Goal: Information Seeking & Learning: Learn about a topic

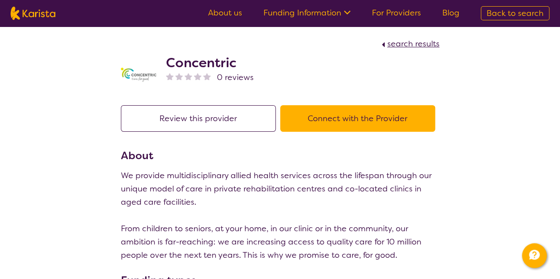
click at [235, 113] on button "Review this provider" at bounding box center [198, 118] width 155 height 27
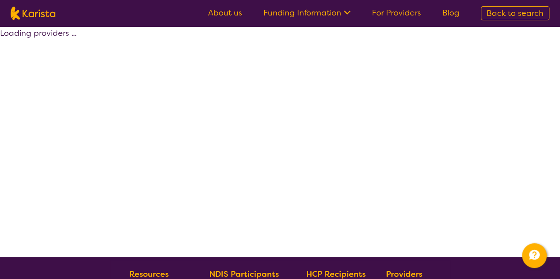
select select "by_score"
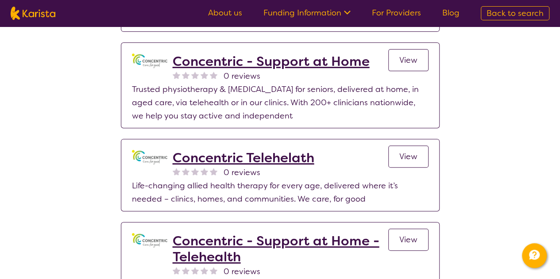
scroll to position [124, 0]
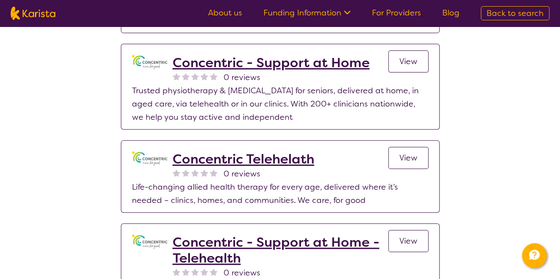
click at [191, 65] on h2 "Concentric - Support at Home" at bounding box center [271, 63] width 197 height 16
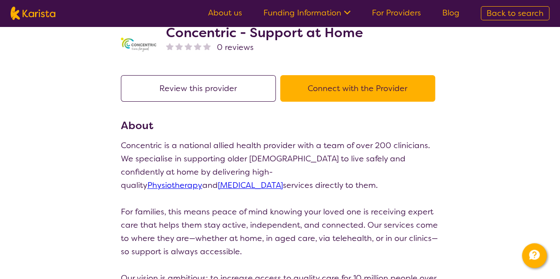
scroll to position [124, 0]
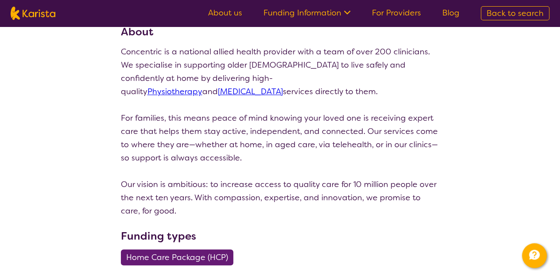
select select "by_score"
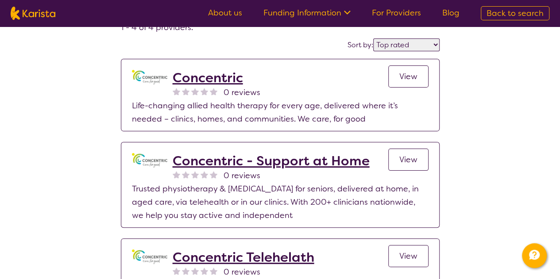
scroll to position [24, 0]
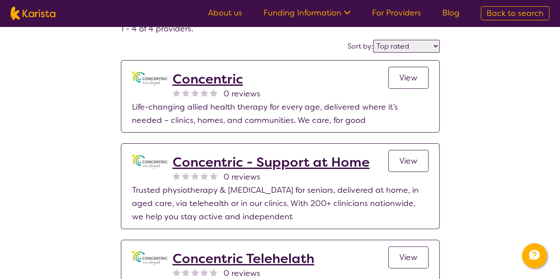
click at [212, 75] on h2 "Concentric" at bounding box center [217, 79] width 88 height 16
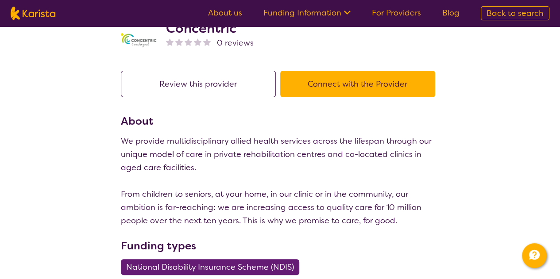
scroll to position [35, 0]
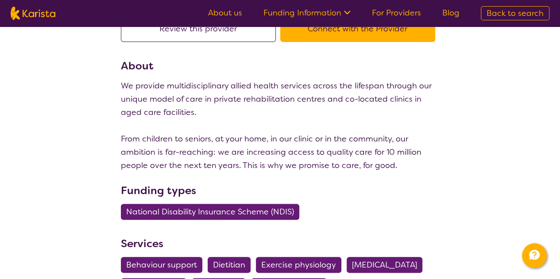
select select "by_score"
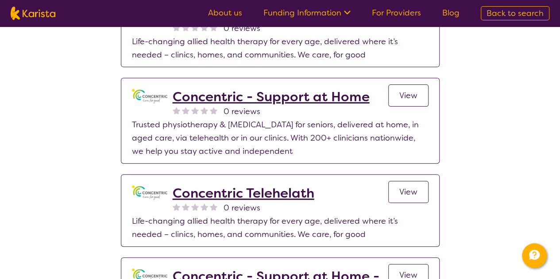
scroll to position [24, 0]
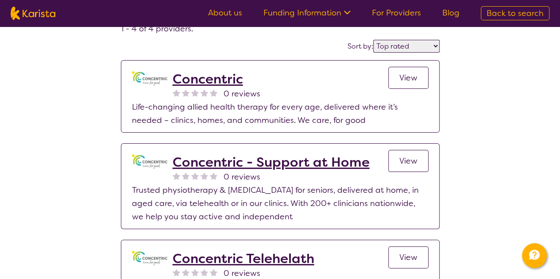
click at [221, 162] on h2 "Concentric - Support at Home" at bounding box center [271, 162] width 197 height 16
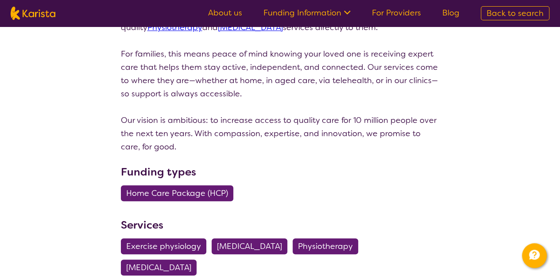
scroll to position [24, 0]
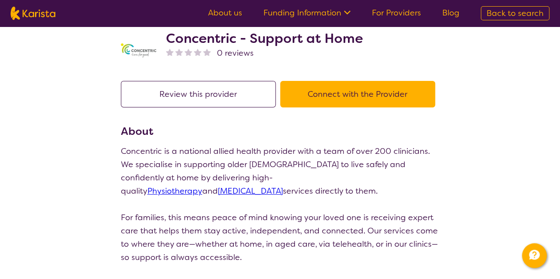
select select "by_score"
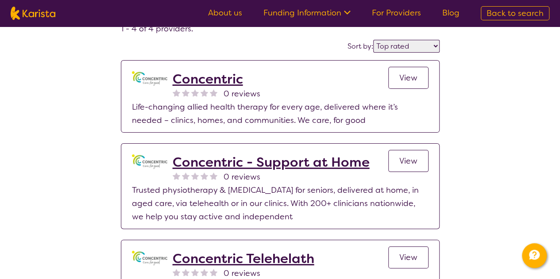
click at [231, 80] on h2 "Concentric" at bounding box center [217, 79] width 88 height 16
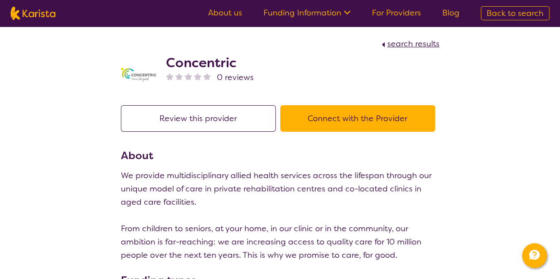
select select "by_score"
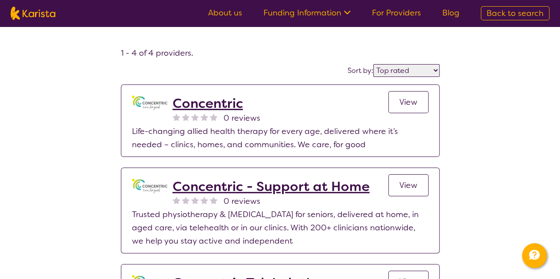
scroll to position [24, 0]
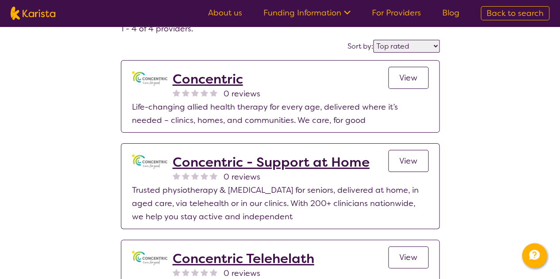
click at [283, 166] on h2 "Concentric - Support at Home" at bounding box center [271, 162] width 197 height 16
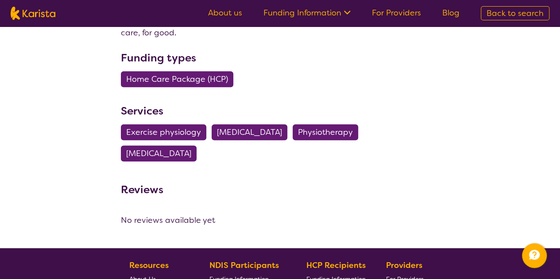
scroll to position [303, 0]
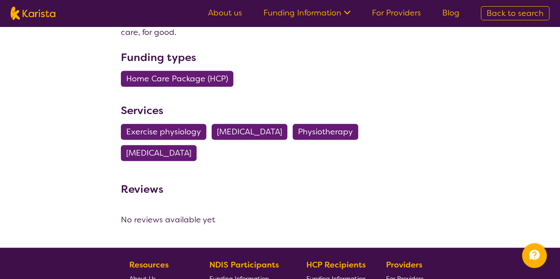
click at [329, 131] on span "Physiotherapy" at bounding box center [325, 132] width 55 height 16
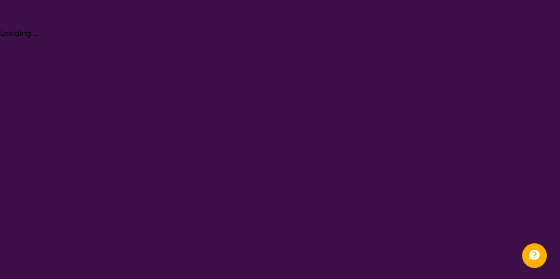
select select "Physiotherapy"
select select "NDIS"
select select "Physiotherapy"
select select "NDIS"
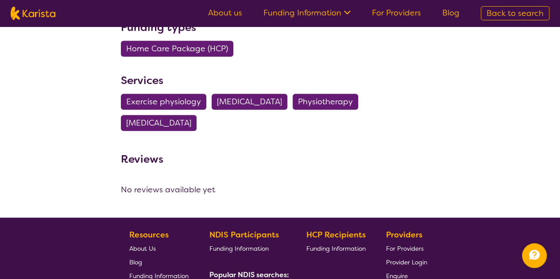
scroll to position [303, 0]
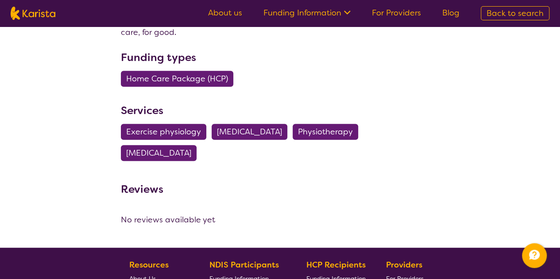
scroll to position [24, 0]
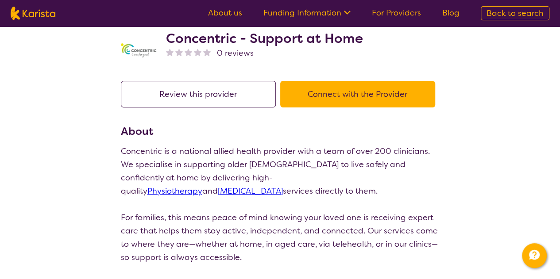
select select "by_score"
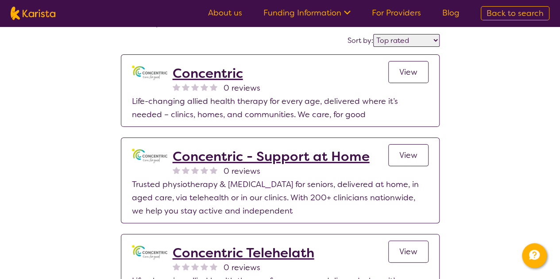
scroll to position [0, 0]
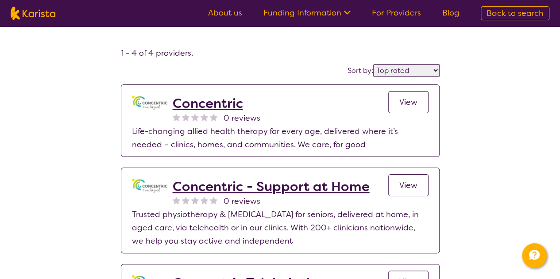
click at [280, 185] on h2 "Concentric - Support at Home" at bounding box center [271, 187] width 197 height 16
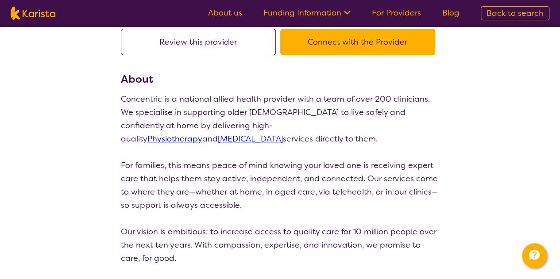
scroll to position [82, 0]
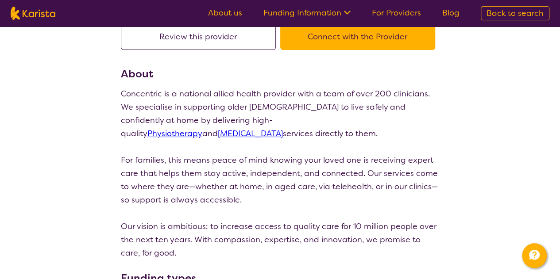
select select "by_score"
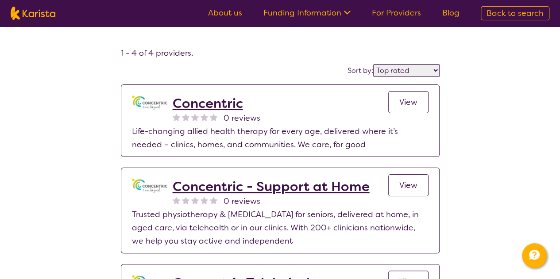
click at [228, 112] on span "0 reviews" at bounding box center [241, 118] width 37 height 13
click at [226, 108] on h2 "Concentric" at bounding box center [217, 104] width 88 height 16
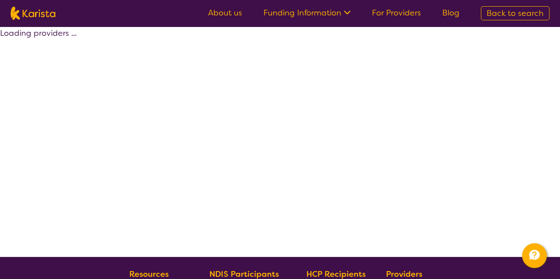
select select "by_score"
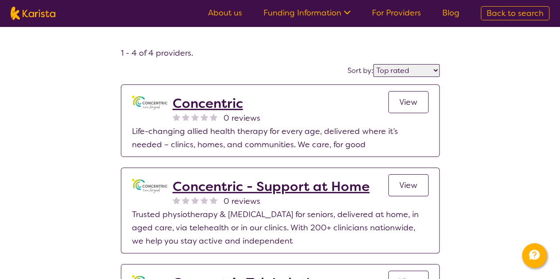
scroll to position [63, 0]
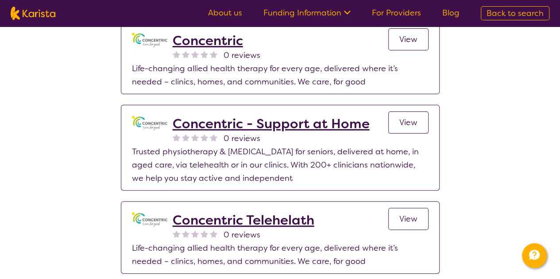
select select "Physiotherapy"
select select "NDIS"
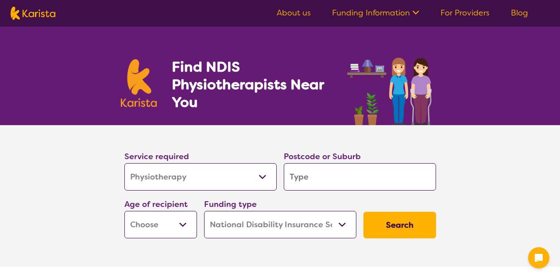
select select "Physiotherapy"
select select "NDIS"
select select "Physiotherapy"
select select "NDIS"
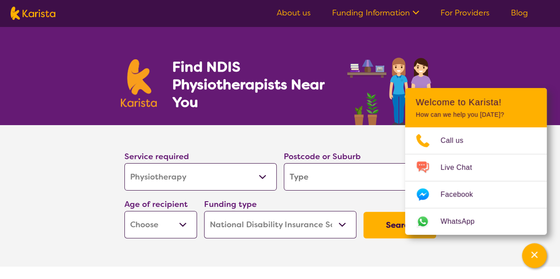
click at [342, 176] on input "search" at bounding box center [360, 176] width 152 height 27
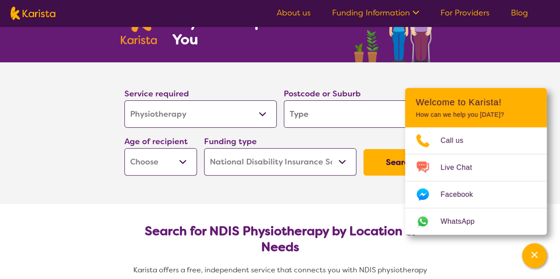
scroll to position [49, 0]
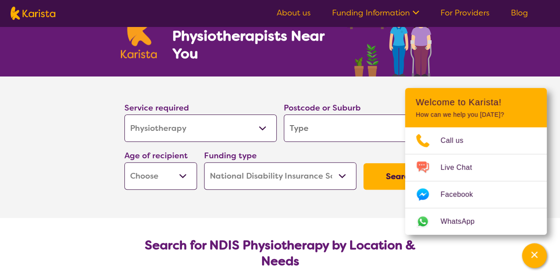
click at [369, 127] on input "search" at bounding box center [360, 128] width 152 height 27
click at [275, 171] on select "Home Care Package (HCP) National Disability Insurance Scheme (NDIS) I don't know" at bounding box center [280, 175] width 152 height 27
select select "HCP"
click at [204, 162] on select "Home Care Package (HCP) National Disability Insurance Scheme (NDIS) I don't know" at bounding box center [280, 175] width 152 height 27
select select "HCP"
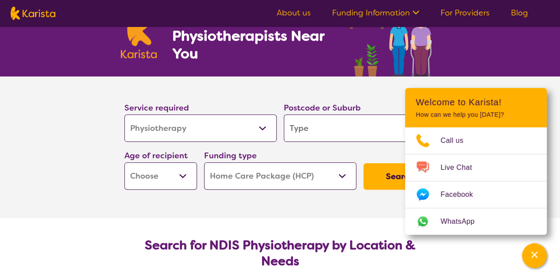
click at [367, 181] on button "Search" at bounding box center [399, 176] width 73 height 27
click at [332, 129] on input "search" at bounding box center [360, 128] width 152 height 27
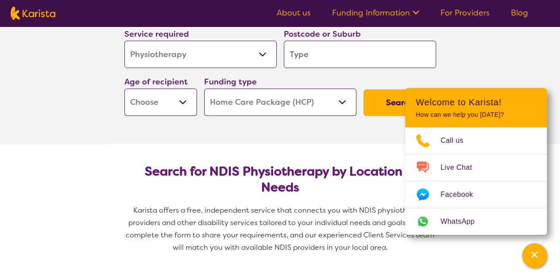
scroll to position [123, 0]
click at [246, 55] on select "Allied Health Assistant Assessment (ADHD or Autism) Behaviour support Counselli…" at bounding box center [200, 53] width 152 height 27
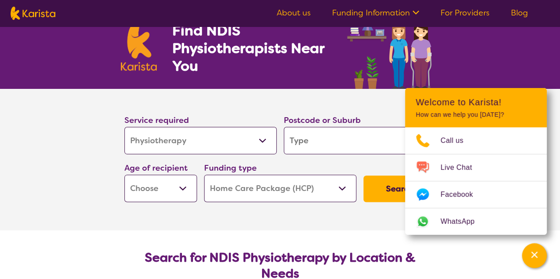
scroll to position [0, 0]
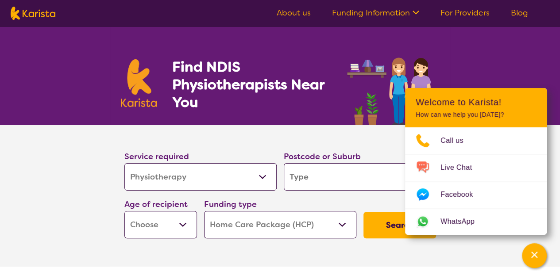
click at [52, 19] on img at bounding box center [33, 13] width 45 height 13
select select "Physiotherapy"
select select "HCP"
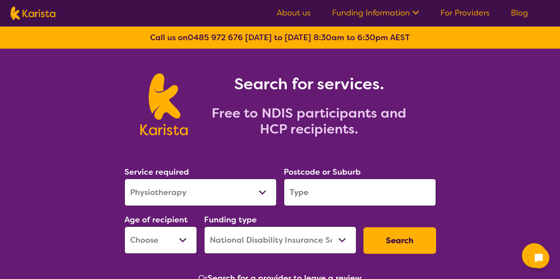
select select "Physiotherapy"
select select "NDIS"
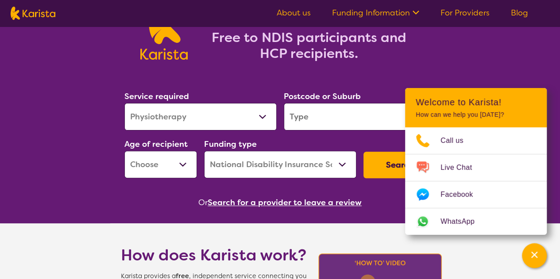
scroll to position [74, 0]
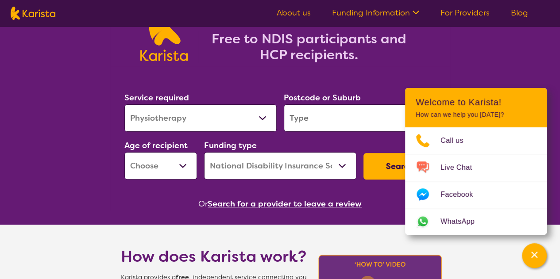
click at [307, 203] on button "Search for a provider to leave a review" at bounding box center [285, 203] width 154 height 13
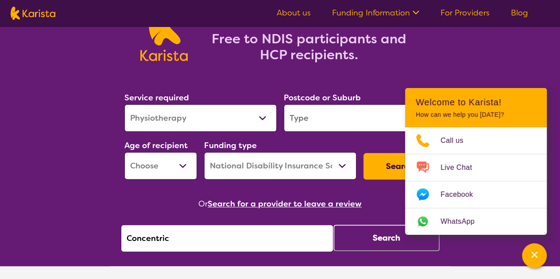
scroll to position [109, 0]
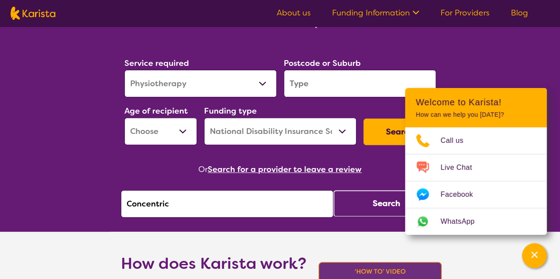
click at [211, 170] on div "Or Search for a provider to leave a review" at bounding box center [280, 169] width 319 height 13
drag, startPoint x: 211, startPoint y: 170, endPoint x: 370, endPoint y: 162, distance: 159.5
click at [370, 163] on div "Or Search for a provider to leave a review" at bounding box center [280, 169] width 319 height 13
copy div "Or Search for a provider to leave a review"
